Goal: Task Accomplishment & Management: Manage account settings

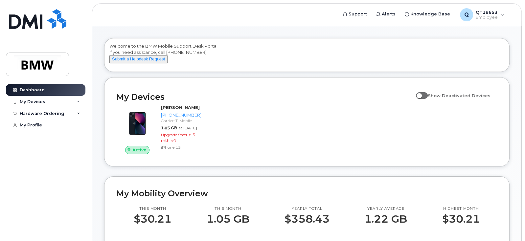
scroll to position [33, 0]
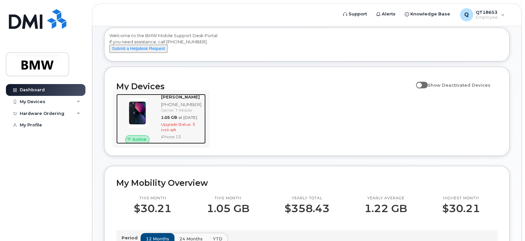
click at [140, 143] on span "Active" at bounding box center [139, 139] width 14 height 6
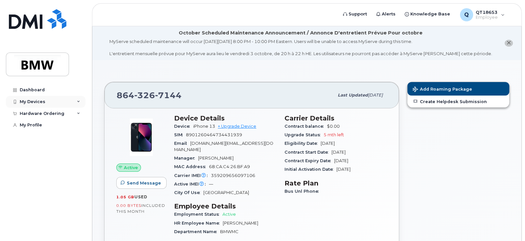
click at [39, 106] on div "My Devices" at bounding box center [45, 102] width 79 height 12
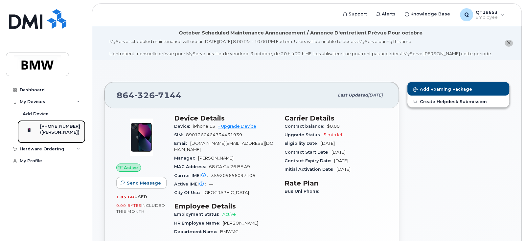
click at [52, 130] on div "([PERSON_NAME])" at bounding box center [60, 132] width 40 height 6
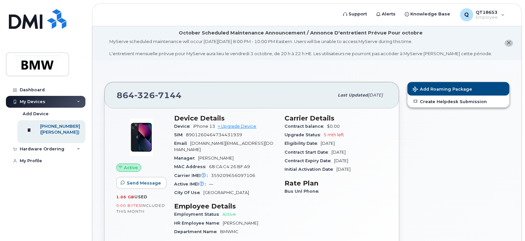
click at [79, 102] on icon at bounding box center [78, 101] width 3 height 3
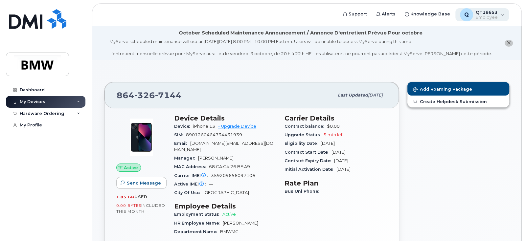
click at [496, 15] on span "Employee" at bounding box center [487, 17] width 22 height 5
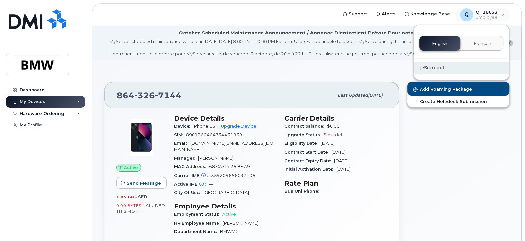
click at [437, 67] on div "Sign out" at bounding box center [461, 68] width 95 height 12
